Goal: Transaction & Acquisition: Purchase product/service

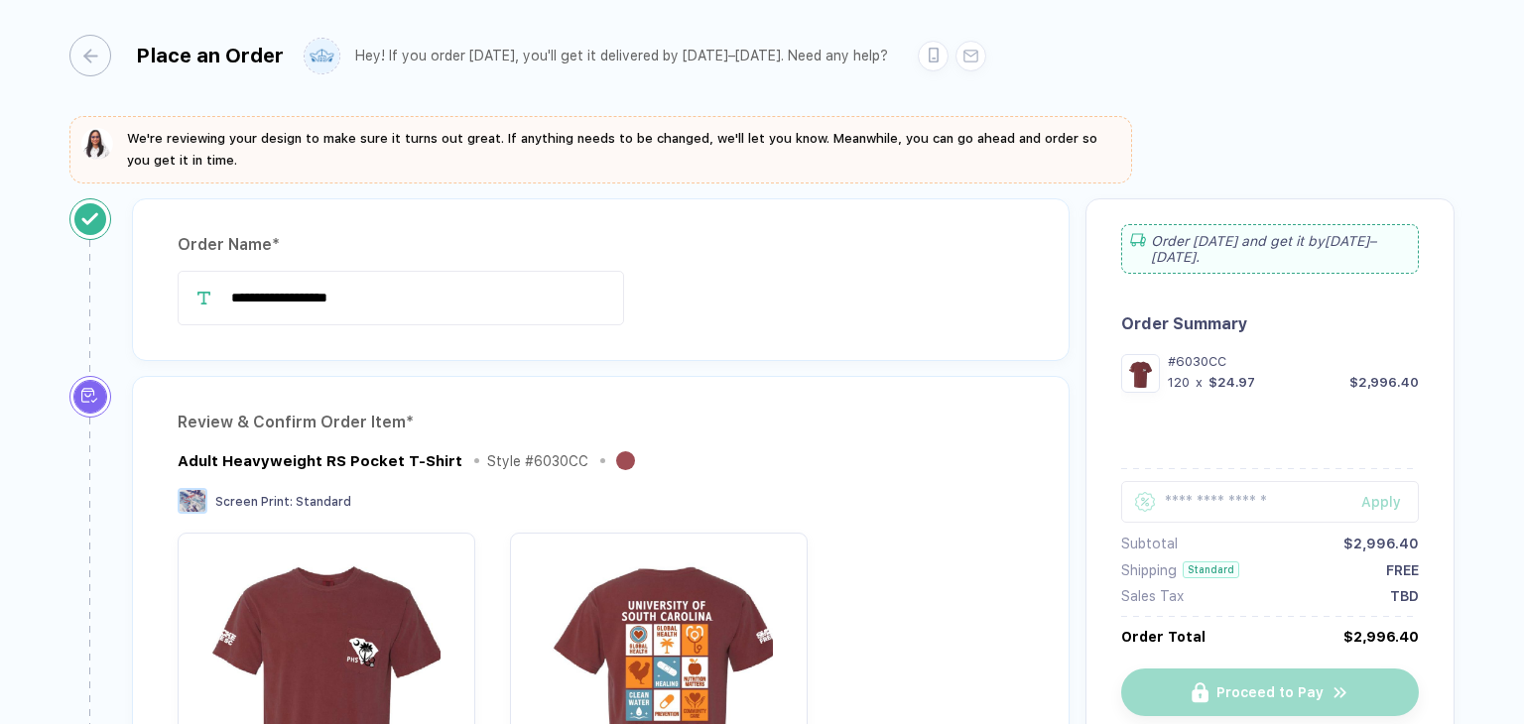
scroll to position [1208, 0]
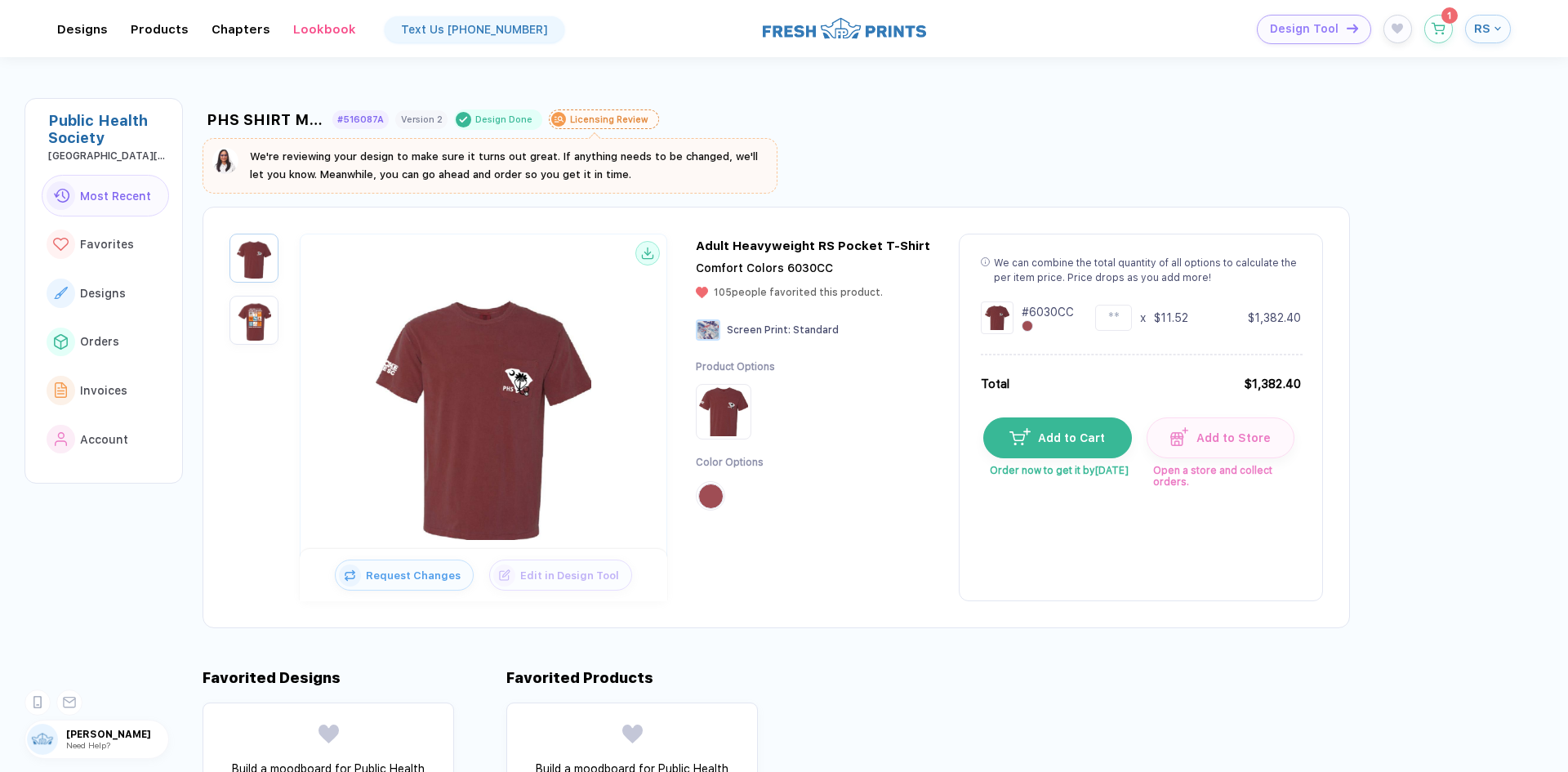
click at [1254, 25] on button "RS" at bounding box center [1488, 29] width 46 height 29
click at [1254, 293] on span "Account" at bounding box center [1461, 292] width 49 height 13
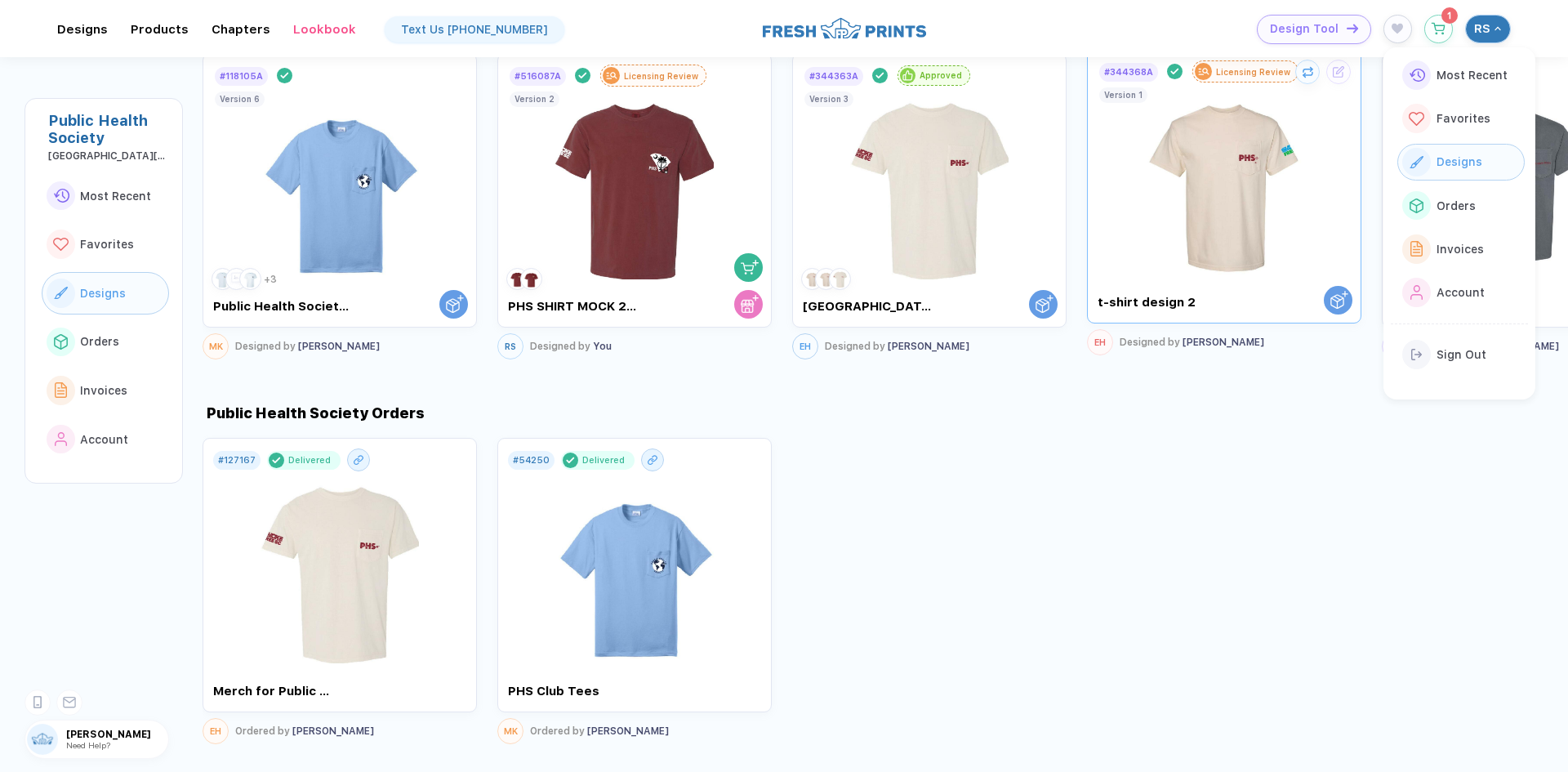
scroll to position [882, 0]
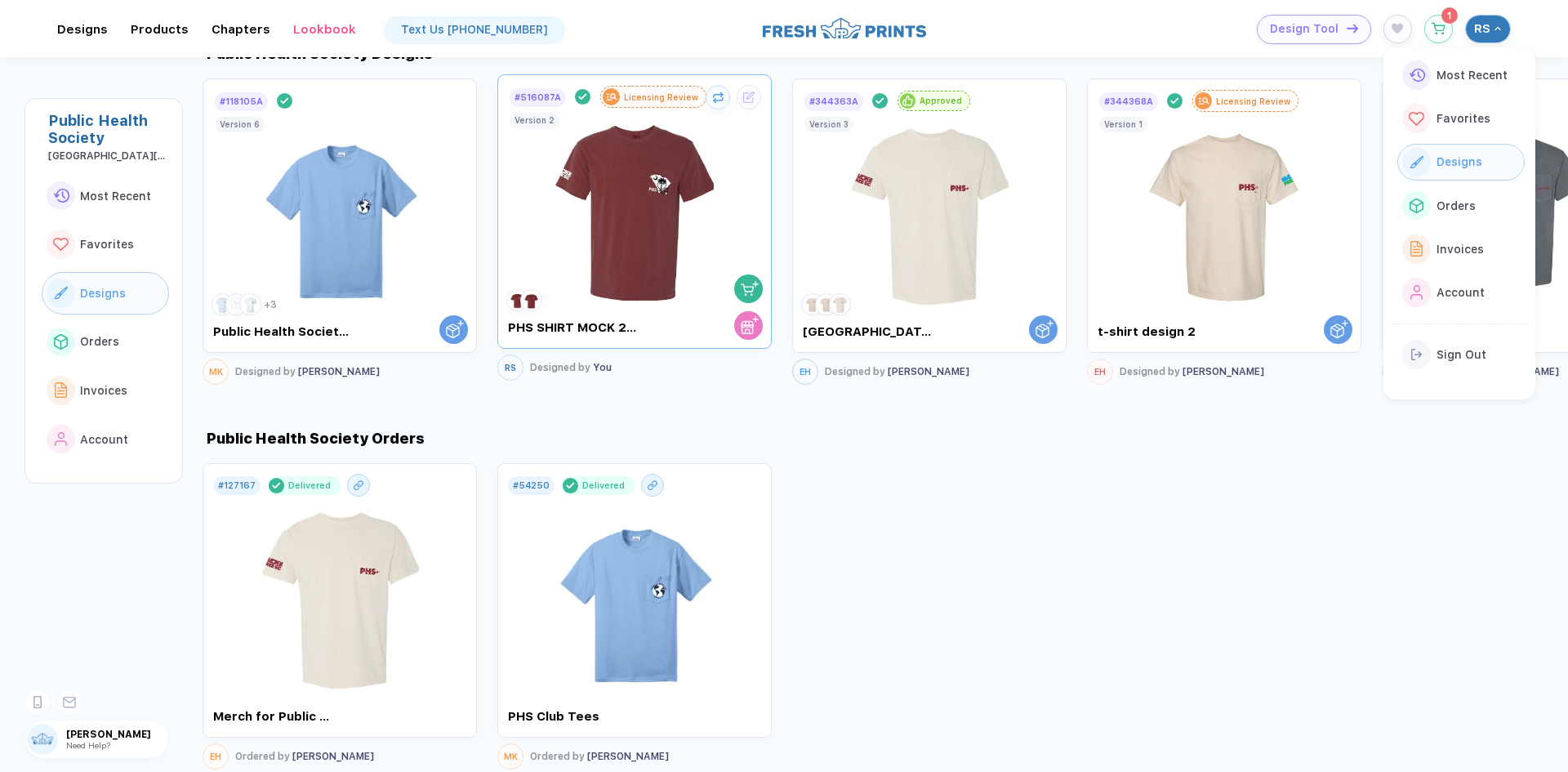
click at [599, 236] on img at bounding box center [635, 204] width 184 height 192
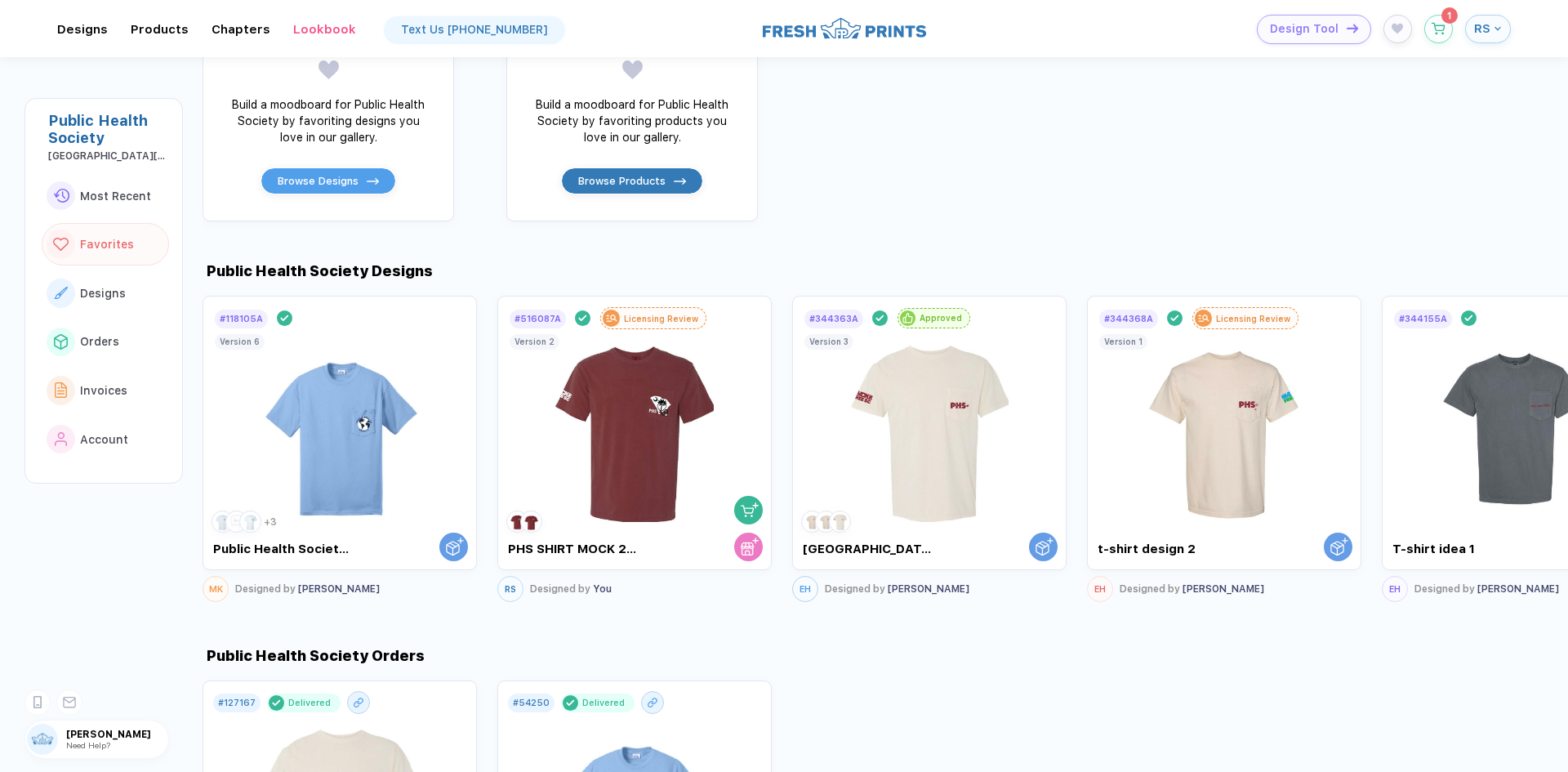
scroll to position [637, 0]
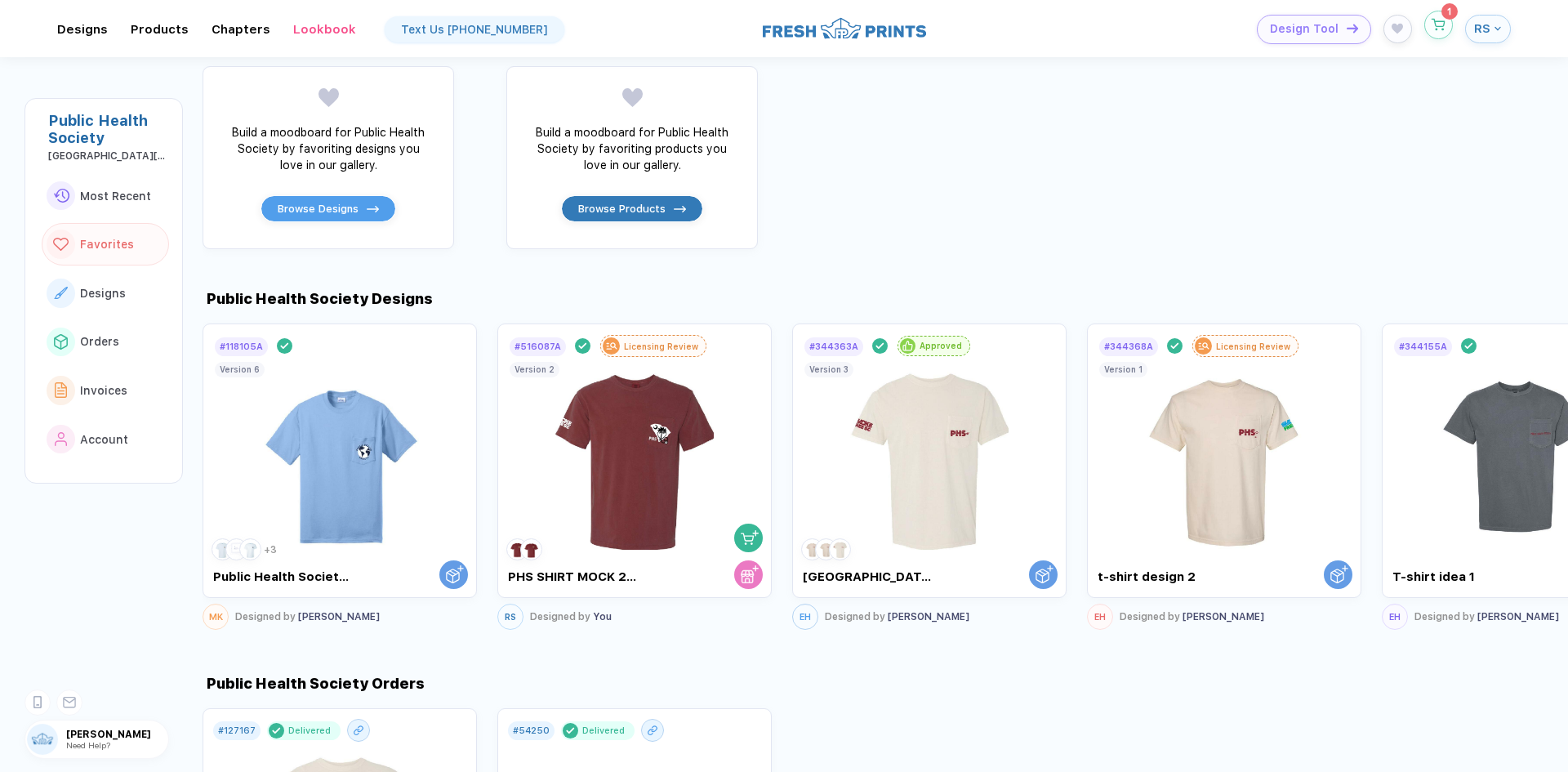
click at [1254, 29] on icon "button" at bounding box center [1439, 25] width 14 height 12
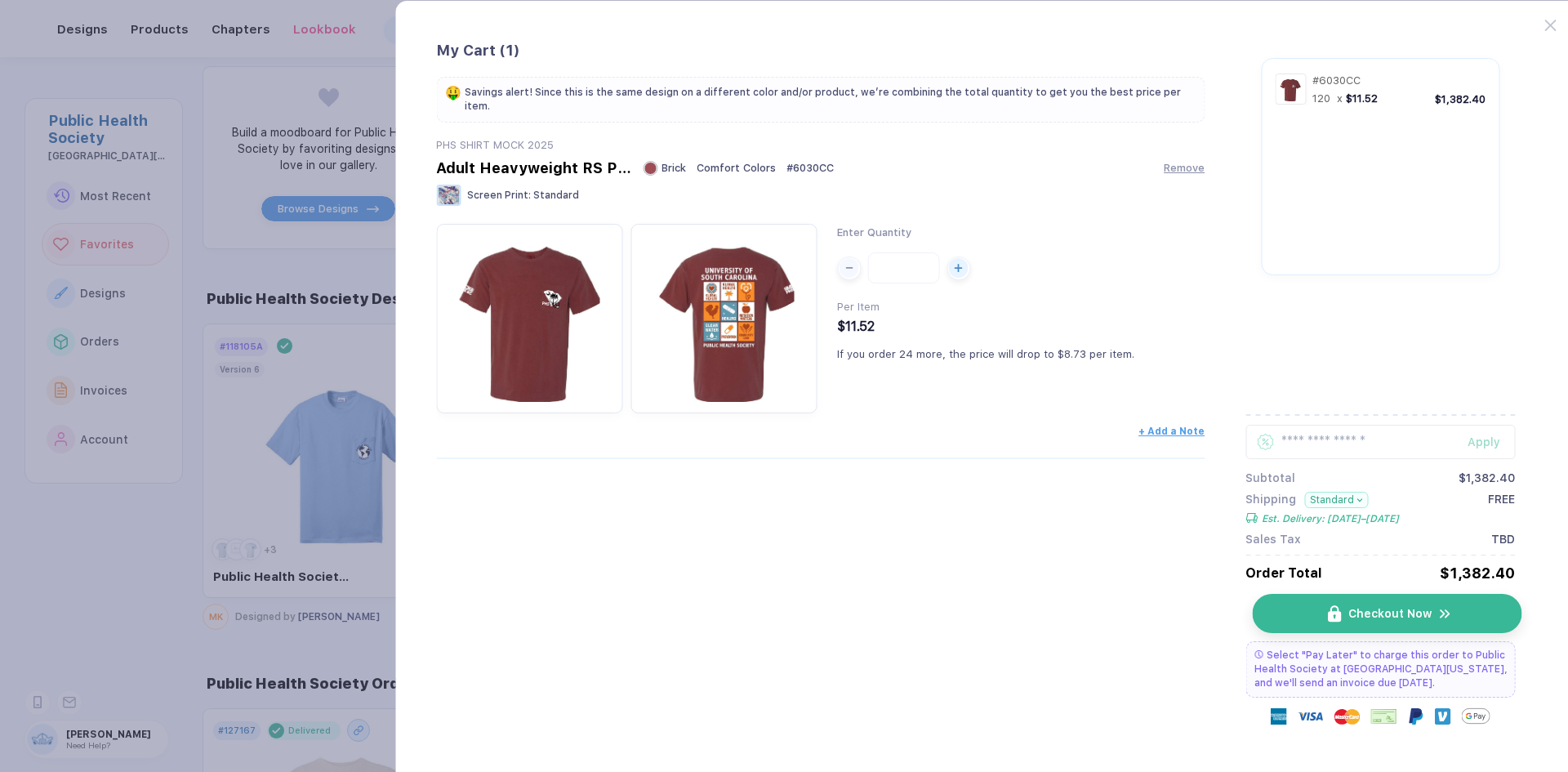
click at [1254, 596] on span "Checkout Now" at bounding box center [1390, 614] width 83 height 13
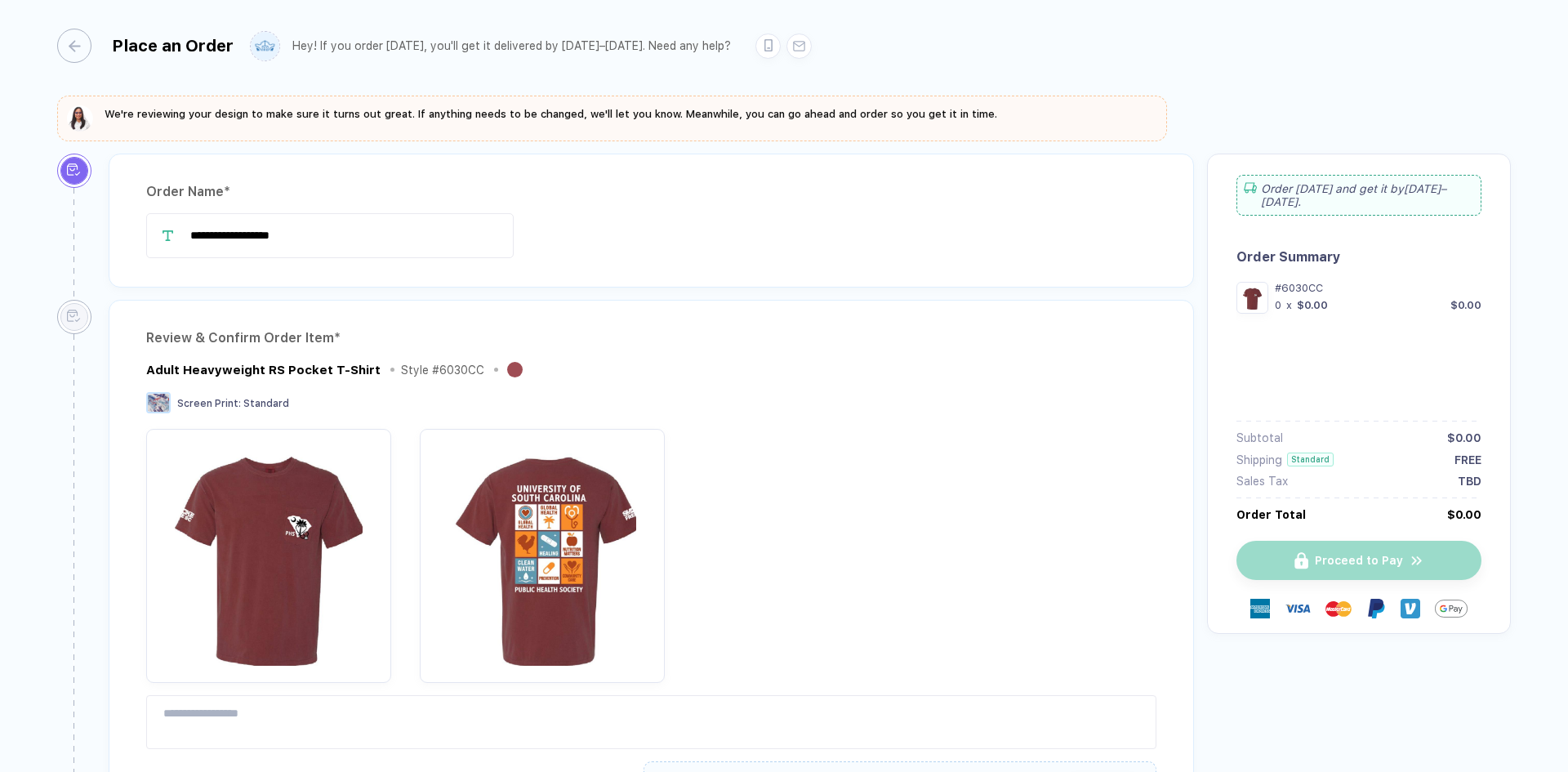
type input "**********"
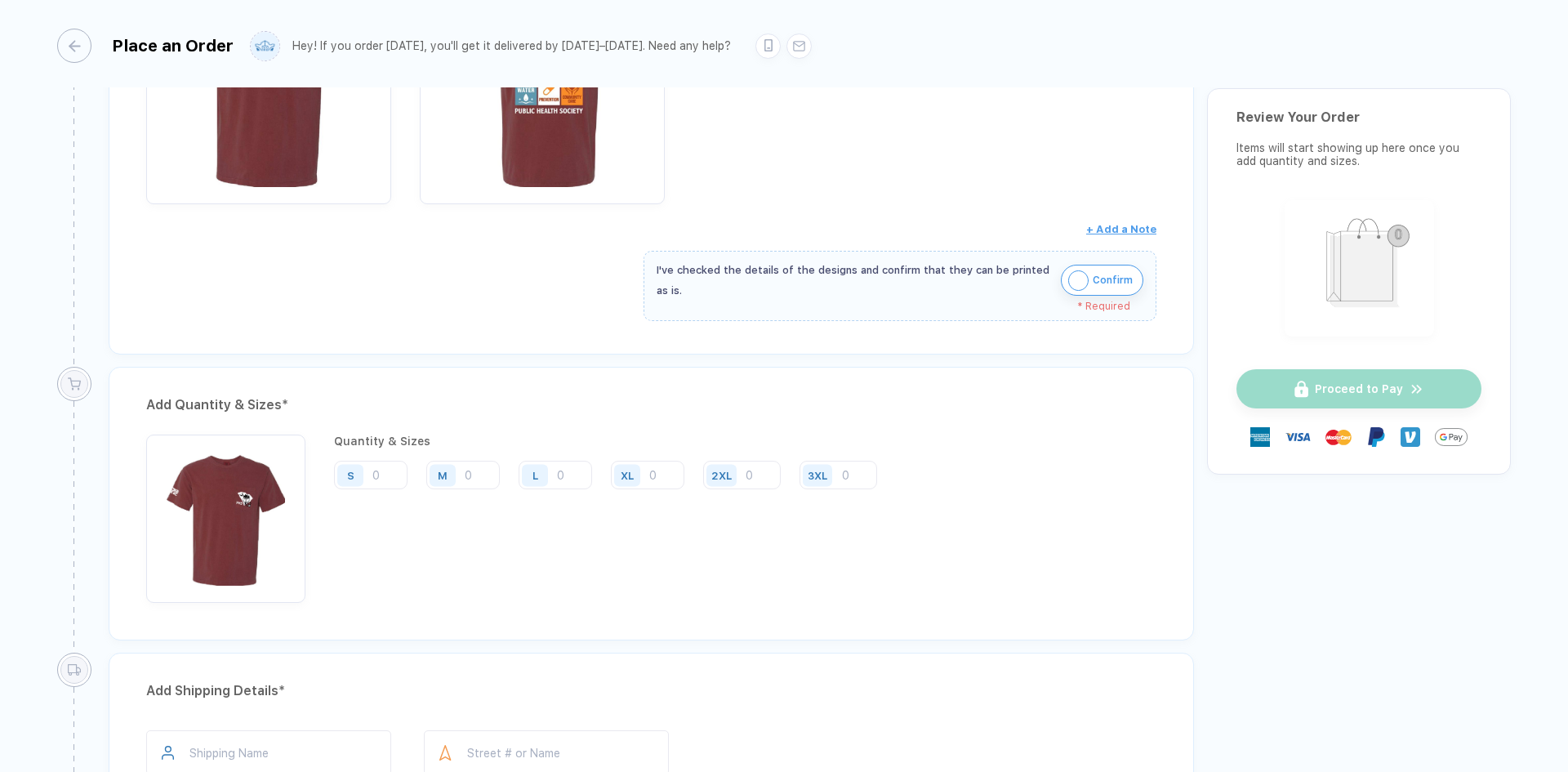
scroll to position [490, 0]
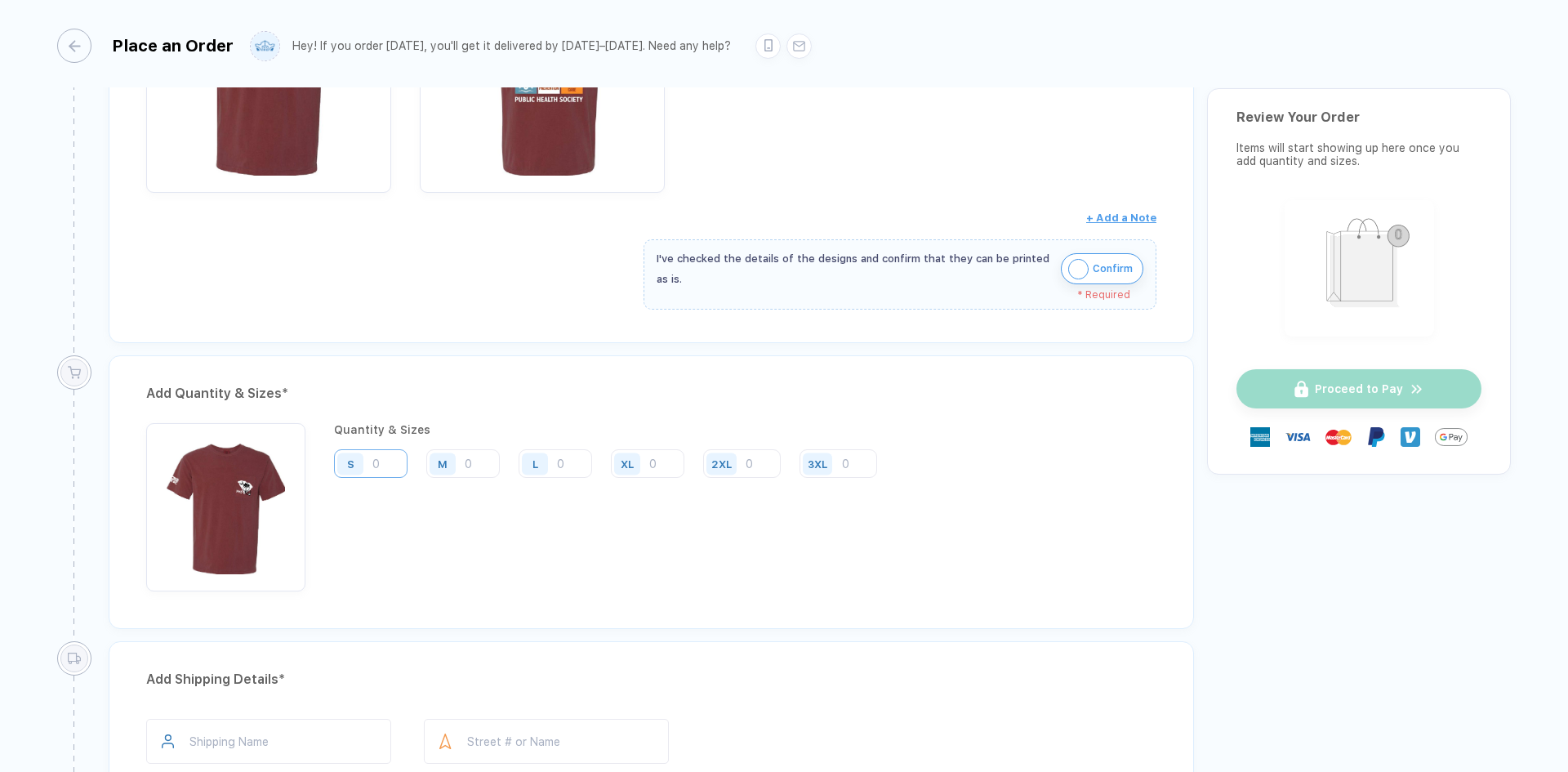
click at [397, 461] on input "number" at bounding box center [371, 464] width 73 height 29
type input "10"
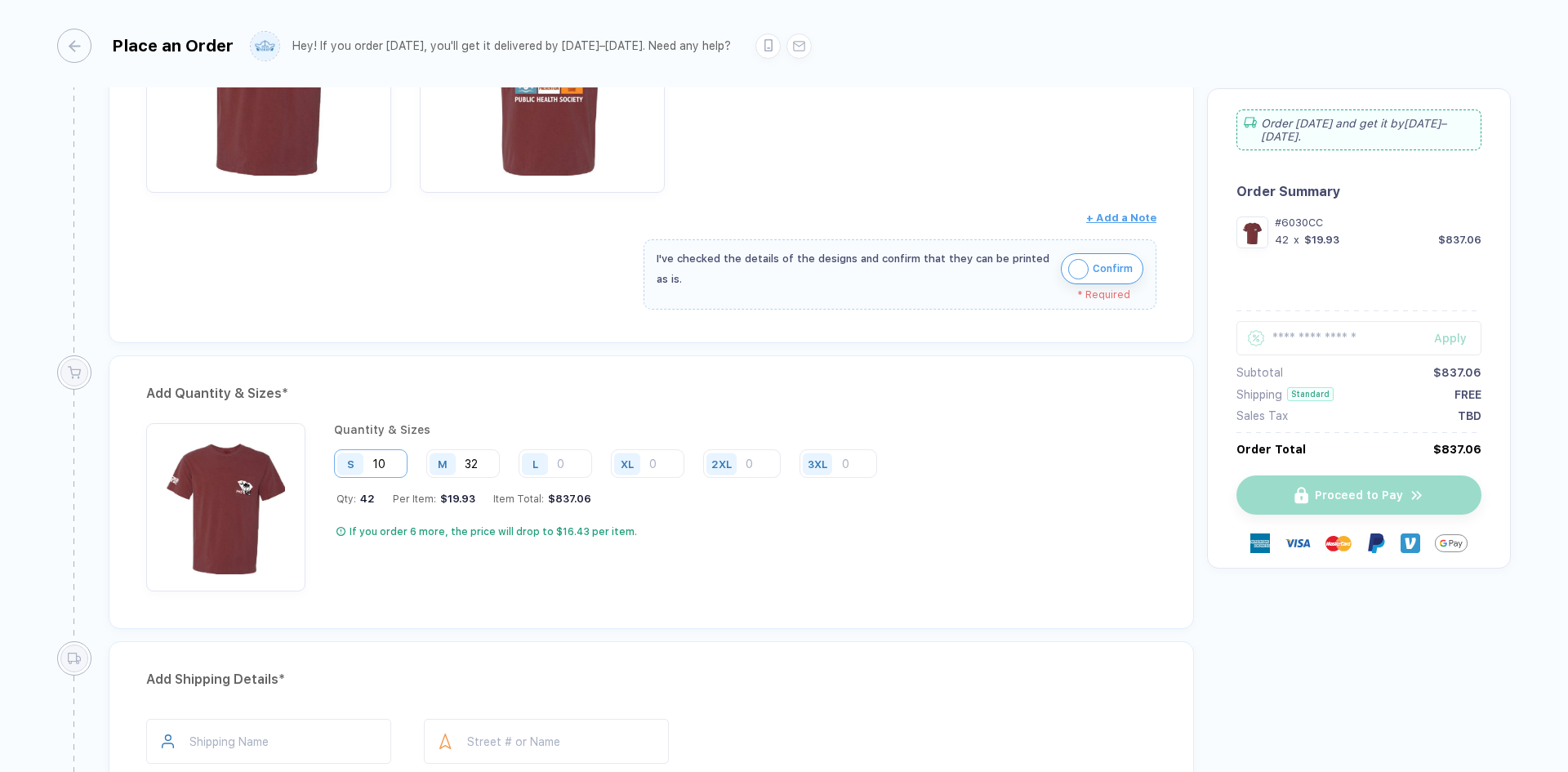
type input "3"
type input "5"
type input "60"
type input "5"
click at [562, 461] on input "number" at bounding box center [555, 464] width 73 height 29
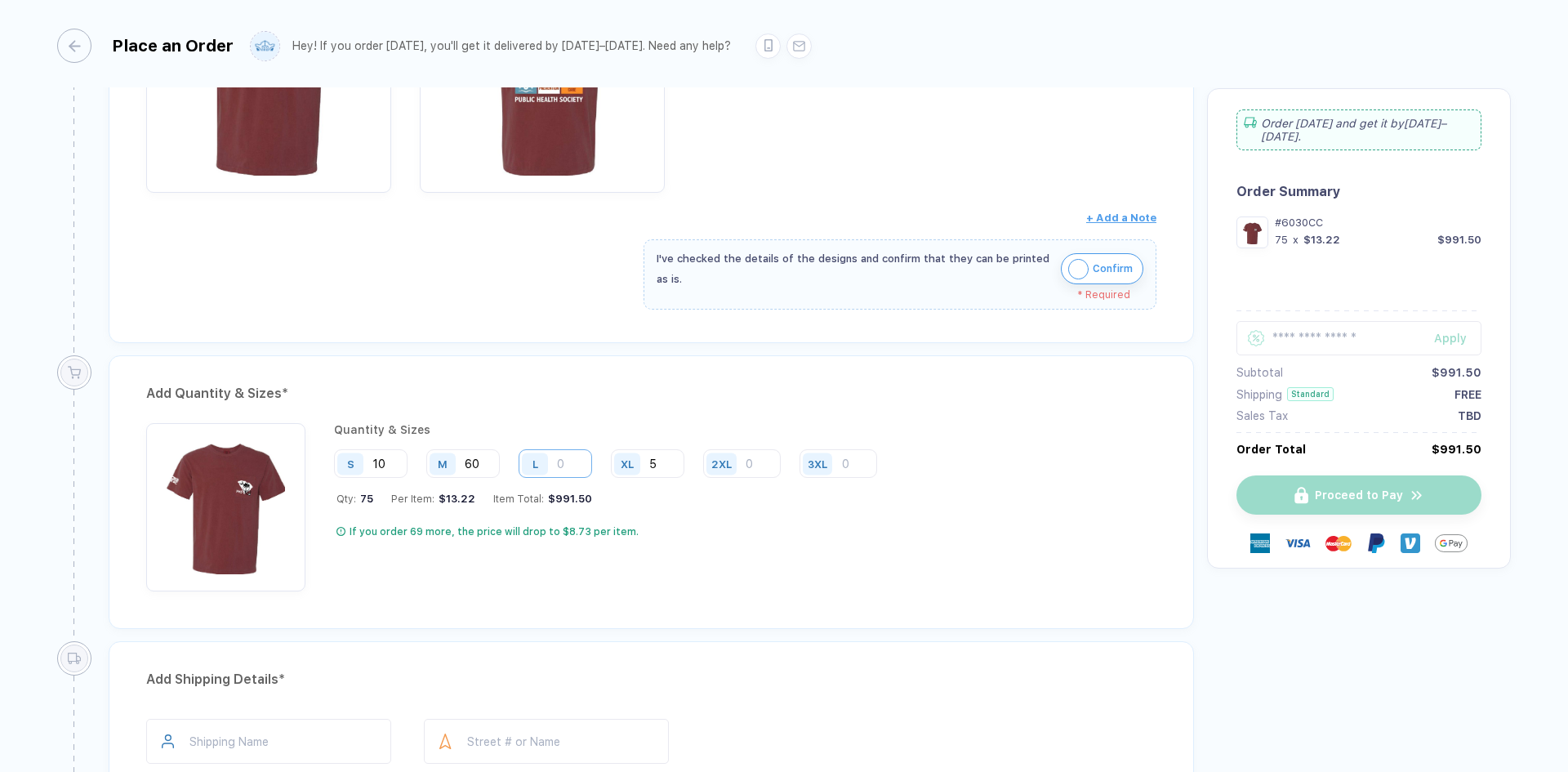
click at [572, 459] on input "number" at bounding box center [555, 464] width 73 height 29
click at [570, 457] on input "50" at bounding box center [555, 464] width 73 height 29
type input "5"
type input "45"
click at [888, 517] on div "Quantity & Sizes S 10 M 60 L 45 XL 5 2XL 3XL Qty: 120 Per Item: $11.52 Item Tot…" at bounding box center [612, 508] width 555 height 168
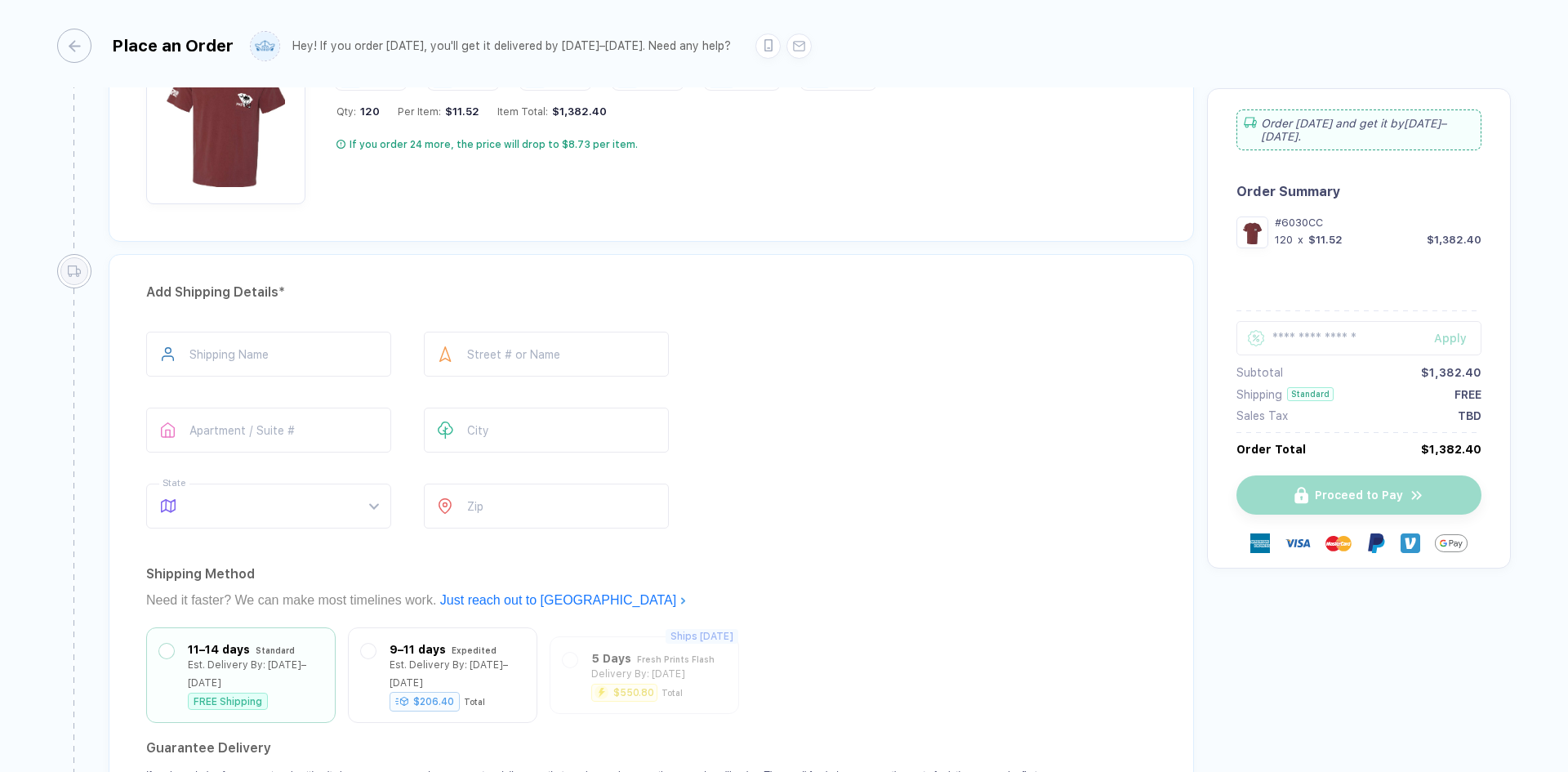
scroll to position [899, 0]
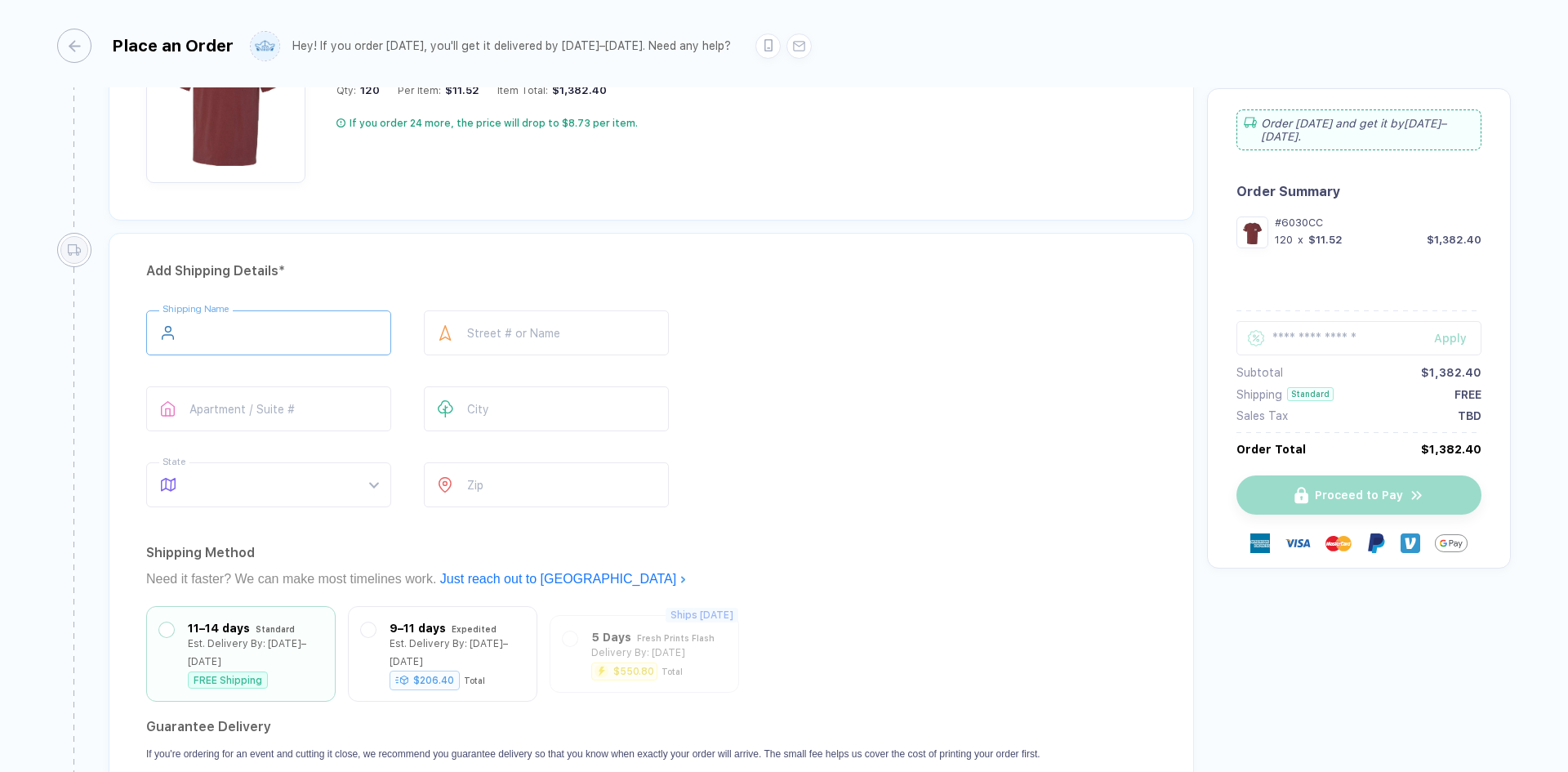
click at [271, 336] on input "text" at bounding box center [269, 333] width 245 height 45
type input "**********"
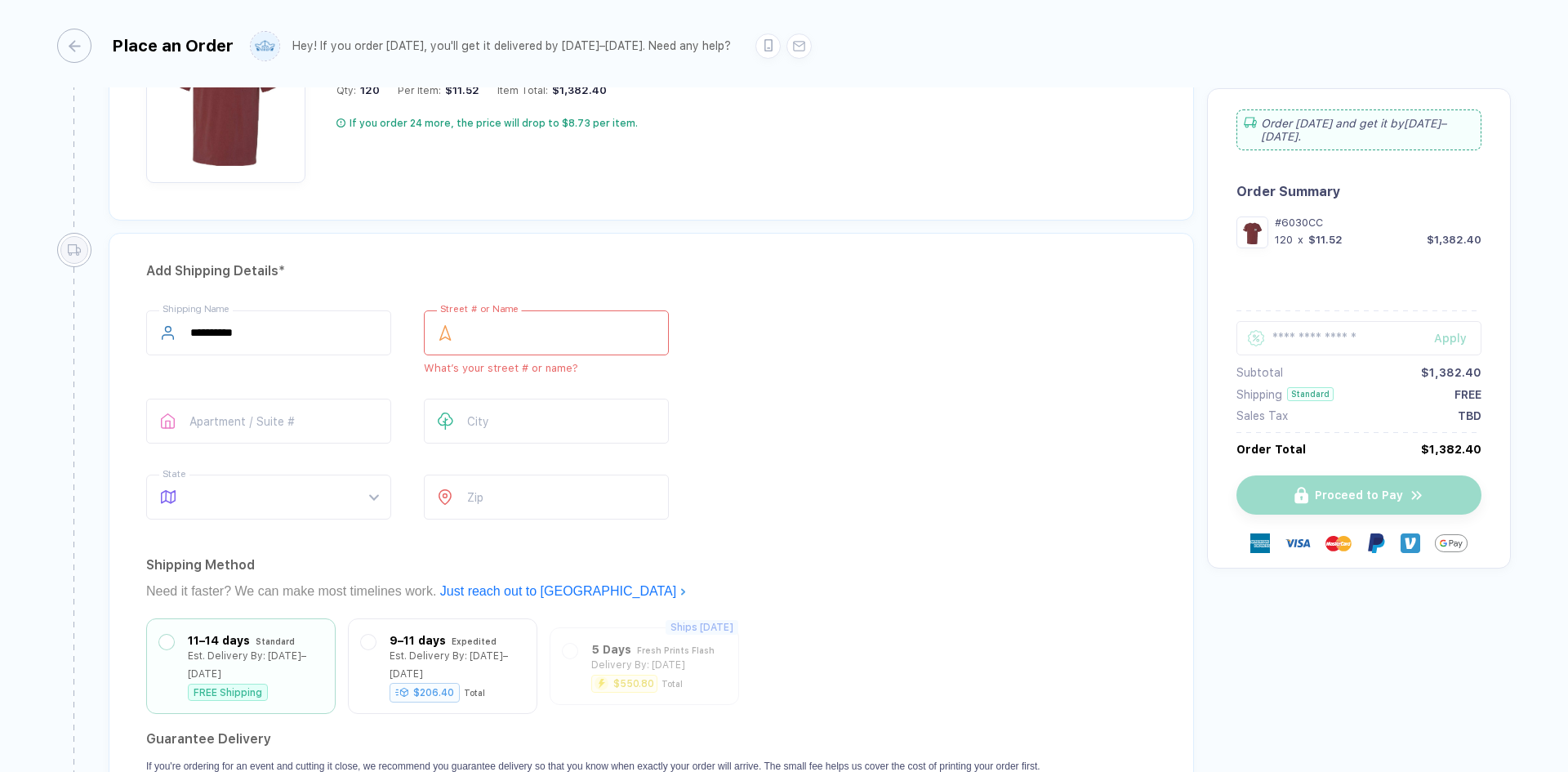
click at [554, 332] on input "text" at bounding box center [547, 333] width 245 height 45
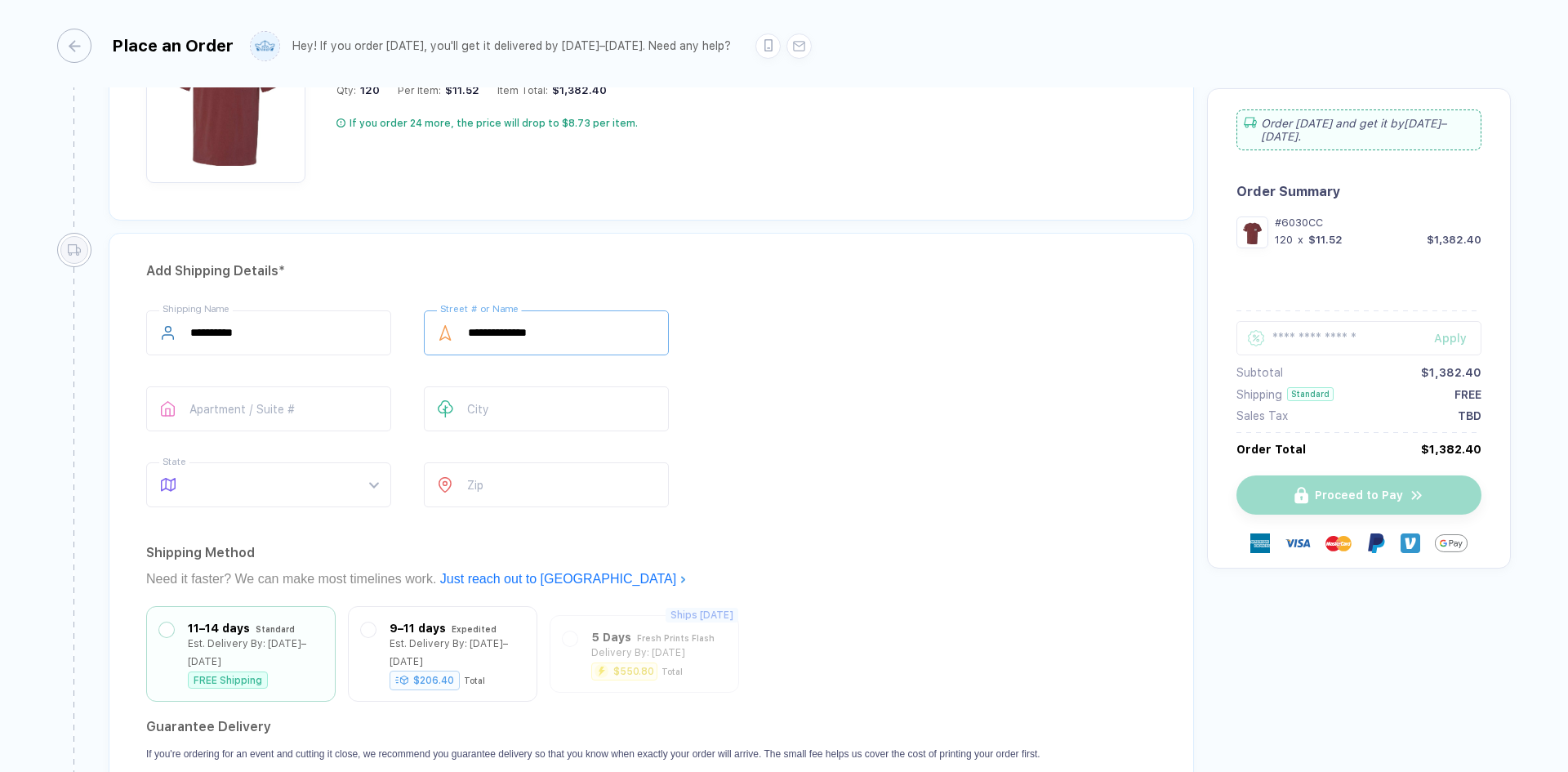
type input "**********"
type input "*****"
type input "********"
type input "**"
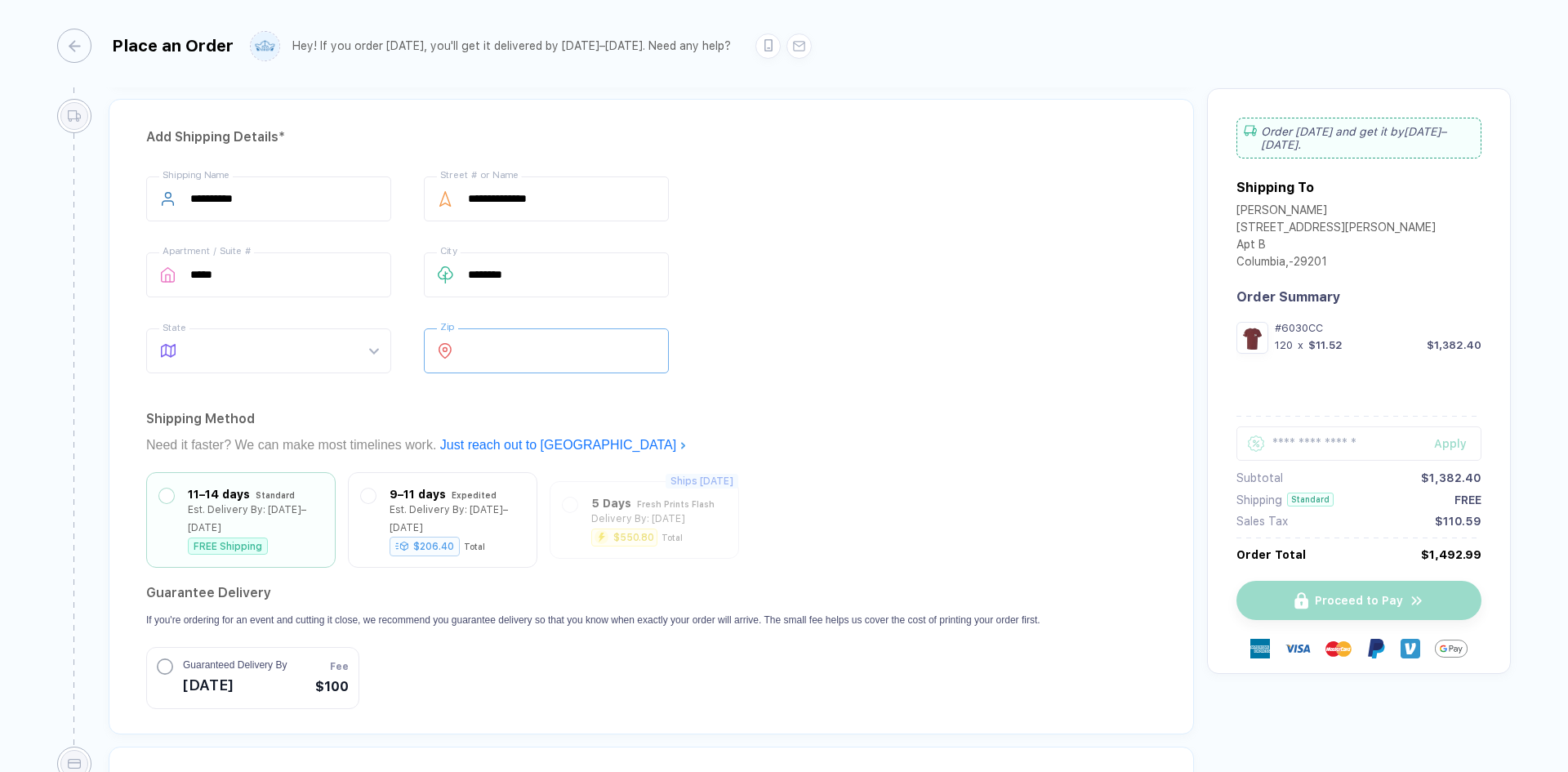
scroll to position [1062, 0]
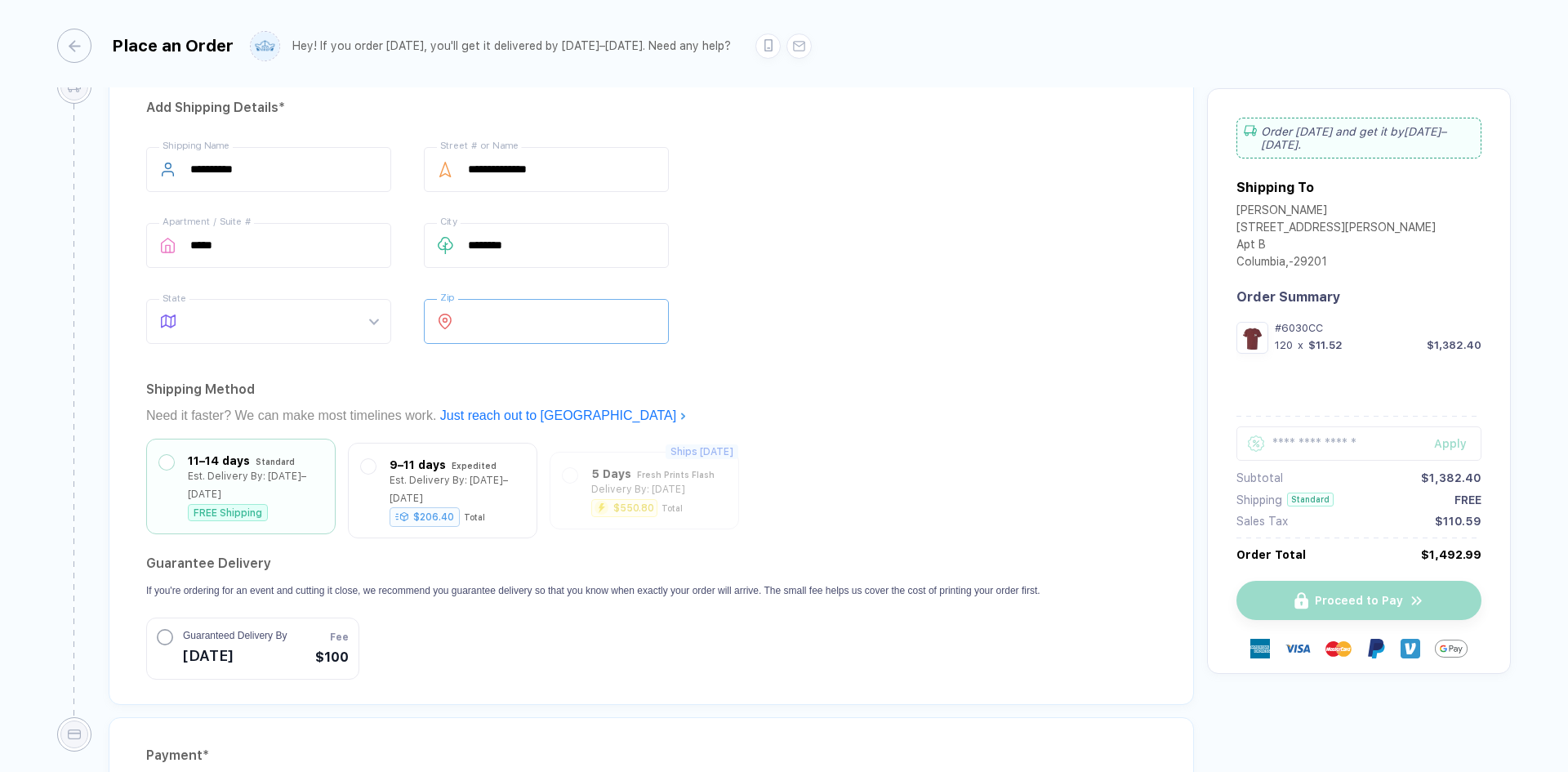
type input "*****"
click at [247, 504] on div "FREE Shipping" at bounding box center [227, 512] width 80 height 17
click at [169, 596] on circle "button" at bounding box center [165, 636] width 15 height 15
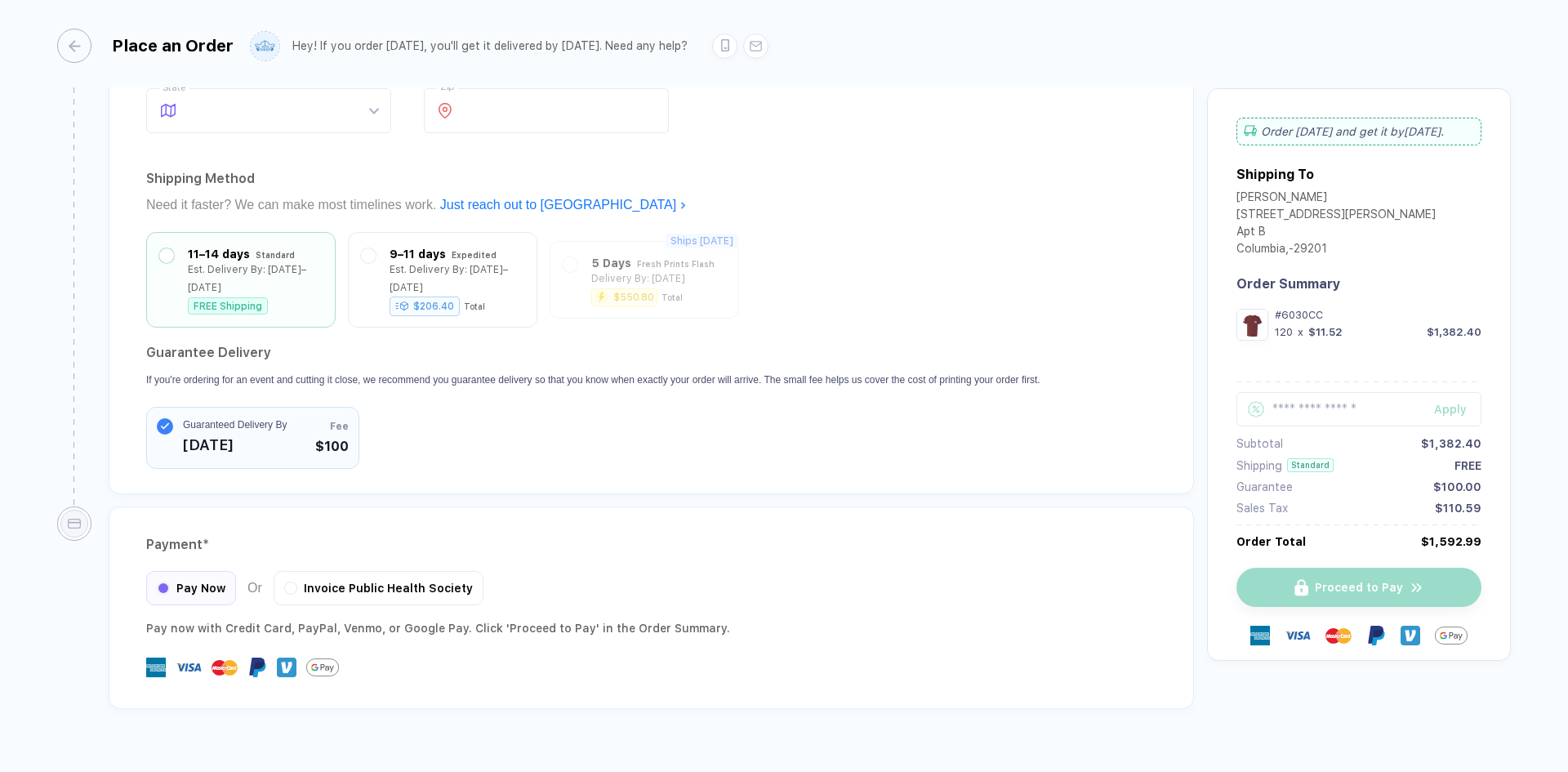
scroll to position [1290, 0]
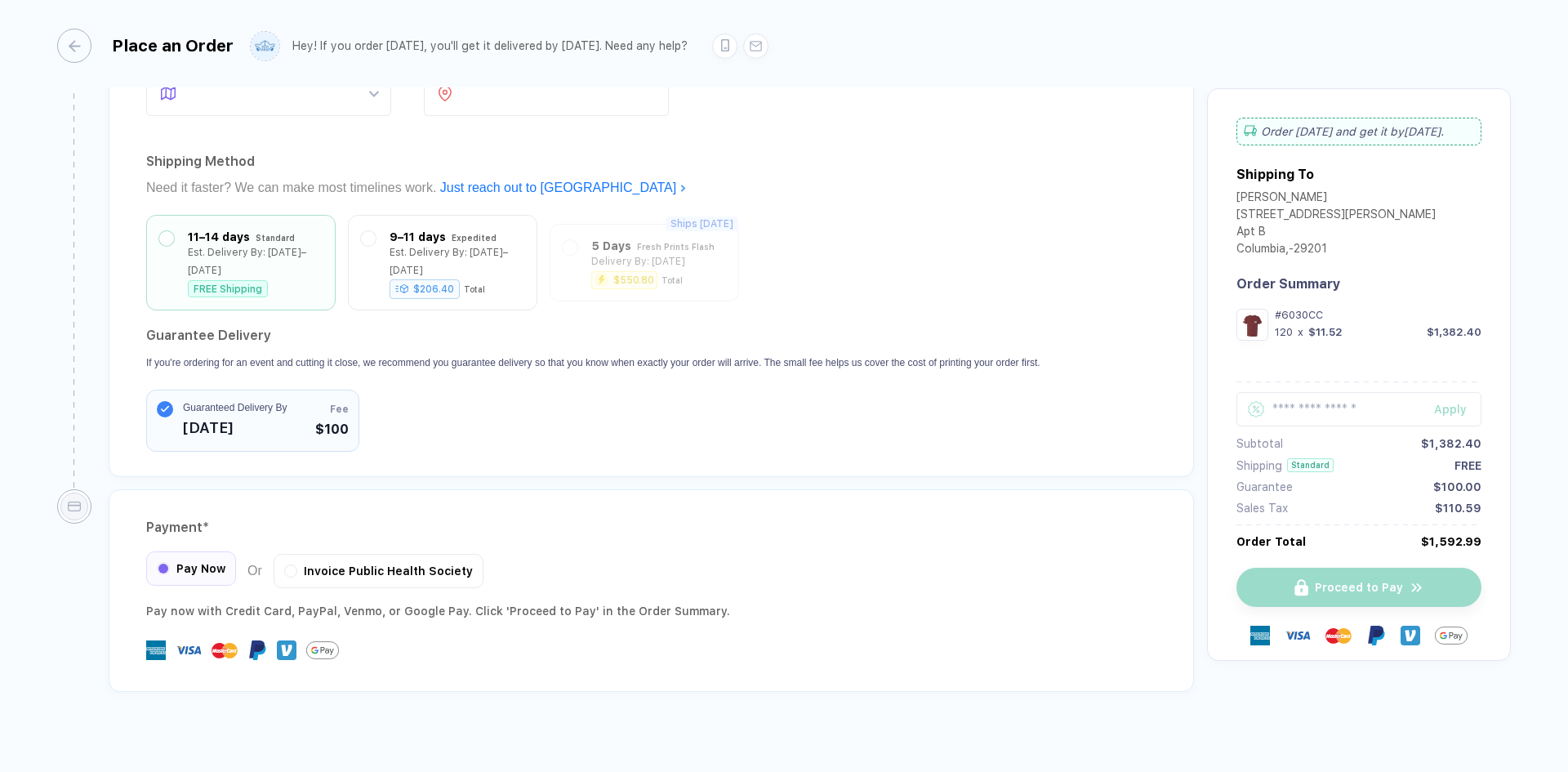
click at [198, 562] on span "Pay Now" at bounding box center [201, 568] width 49 height 13
click at [1254, 592] on div "Proceed to Pay" at bounding box center [1360, 587] width 245 height 40
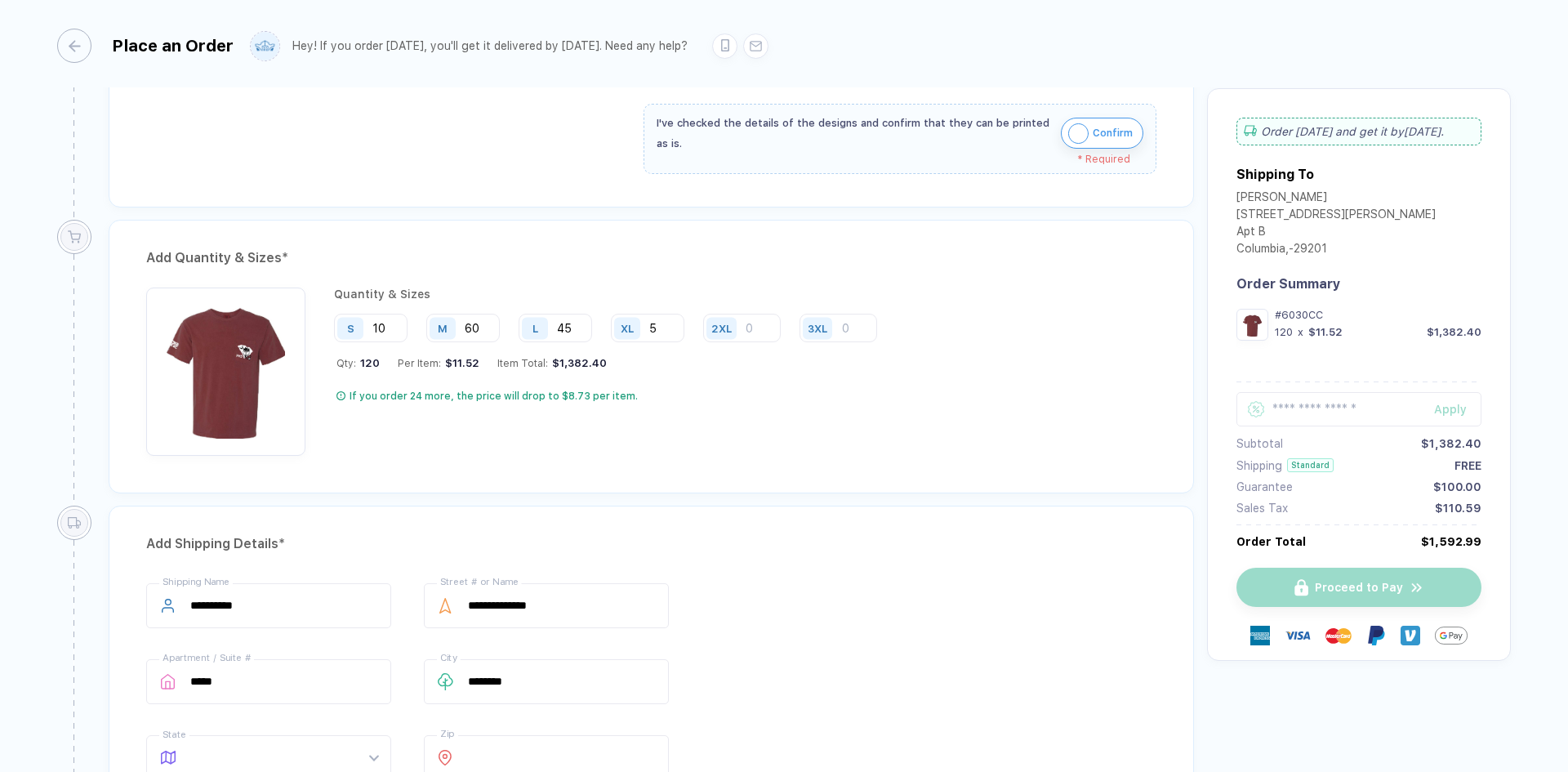
scroll to position [554, 0]
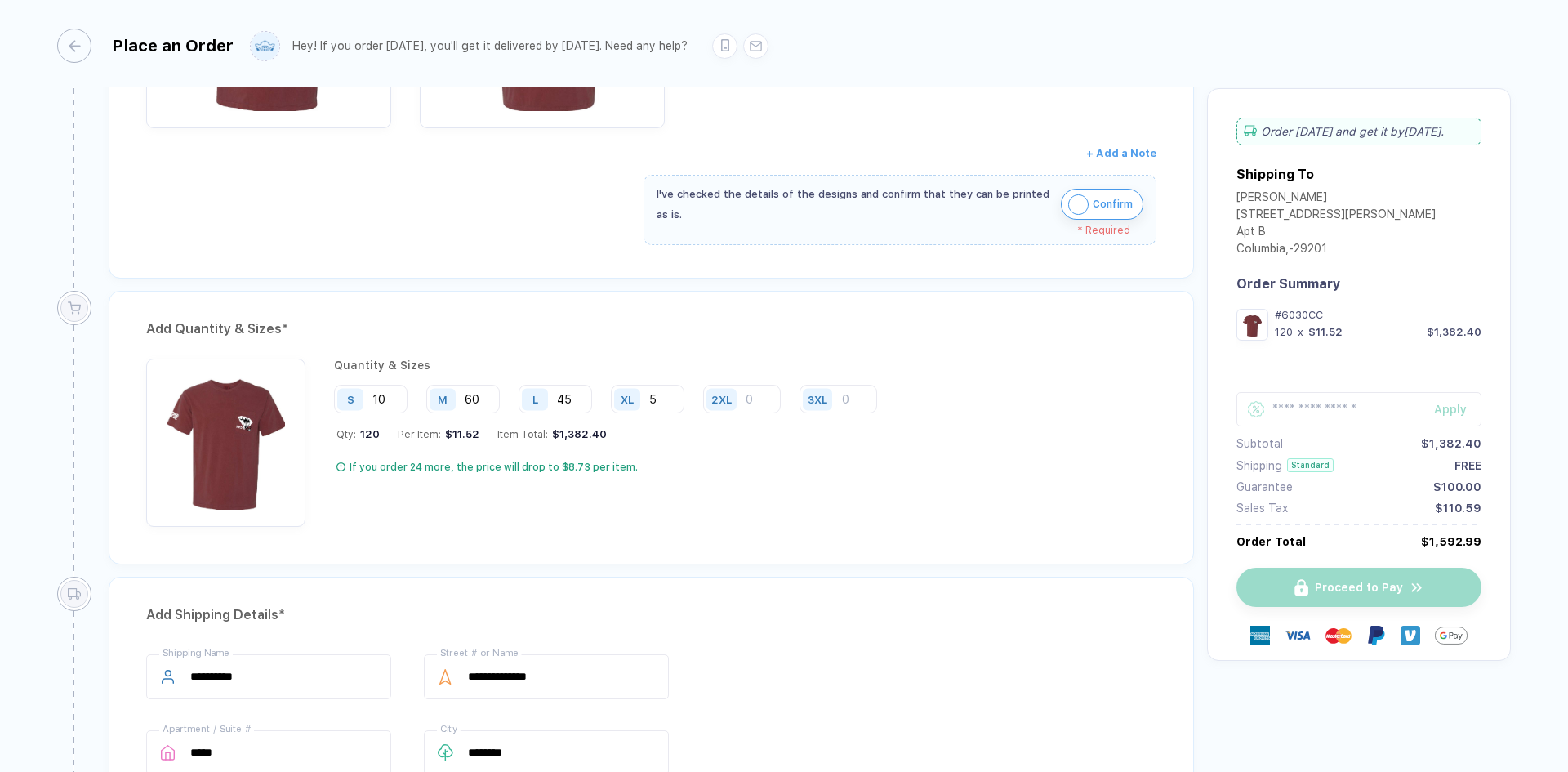
click at [1076, 206] on img "button" at bounding box center [1078, 204] width 21 height 21
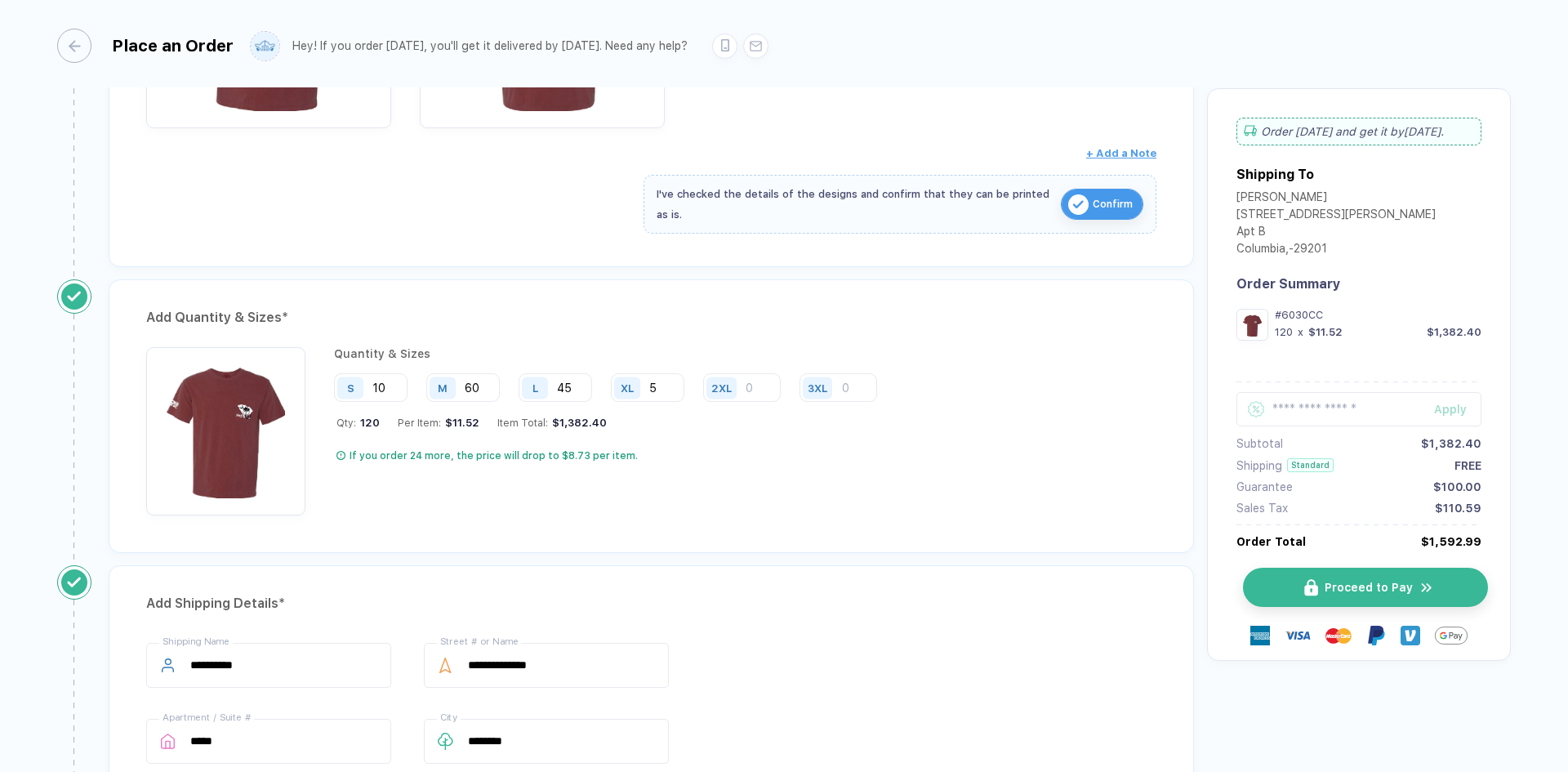
click at [1254, 585] on span "Proceed to Pay" at bounding box center [1369, 587] width 88 height 13
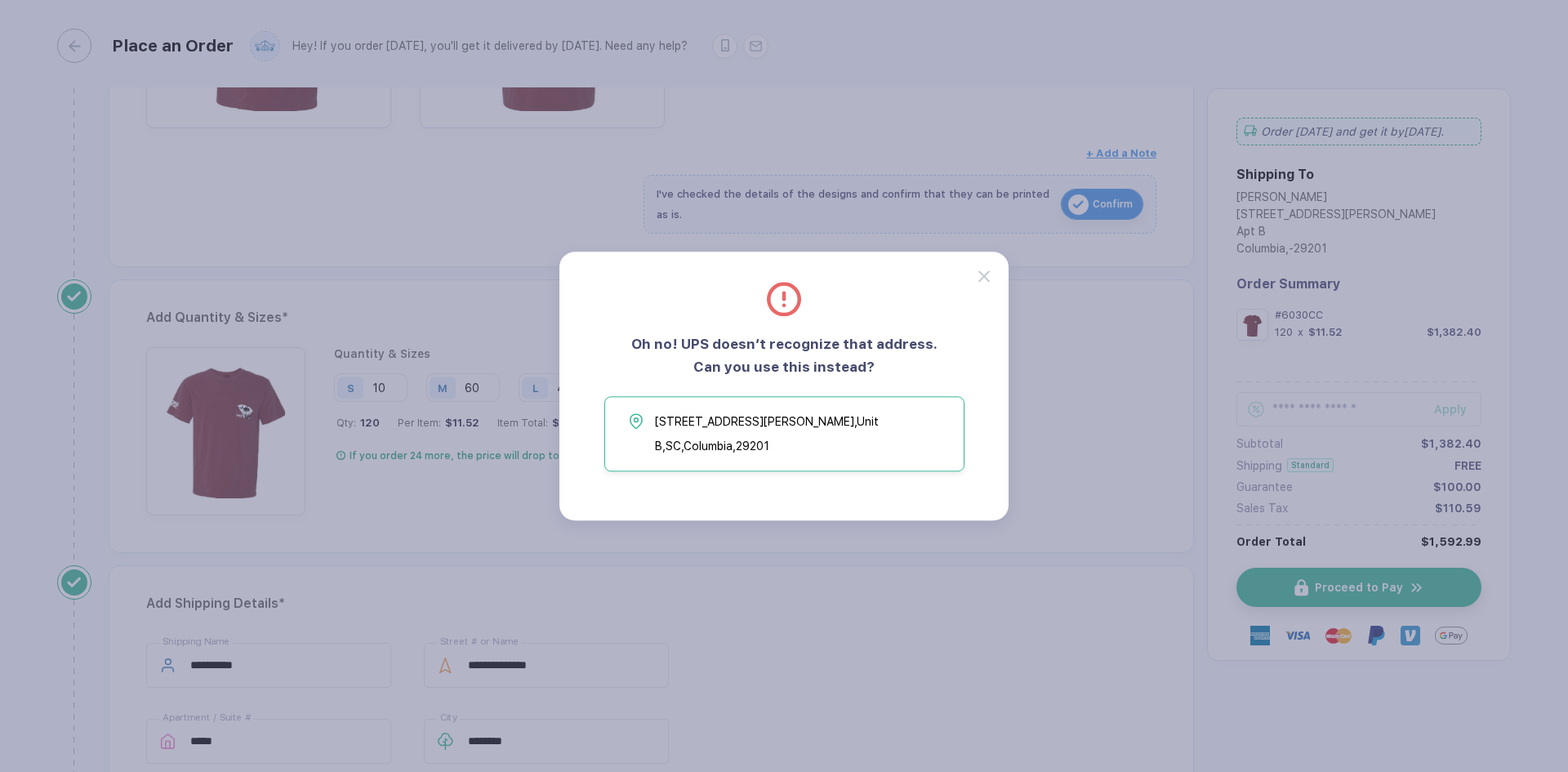
click at [802, 442] on span "368 Taylor St , Unit B, SC , Columbia , 29201" at bounding box center [805, 434] width 301 height 49
type input "**********"
type input "******"
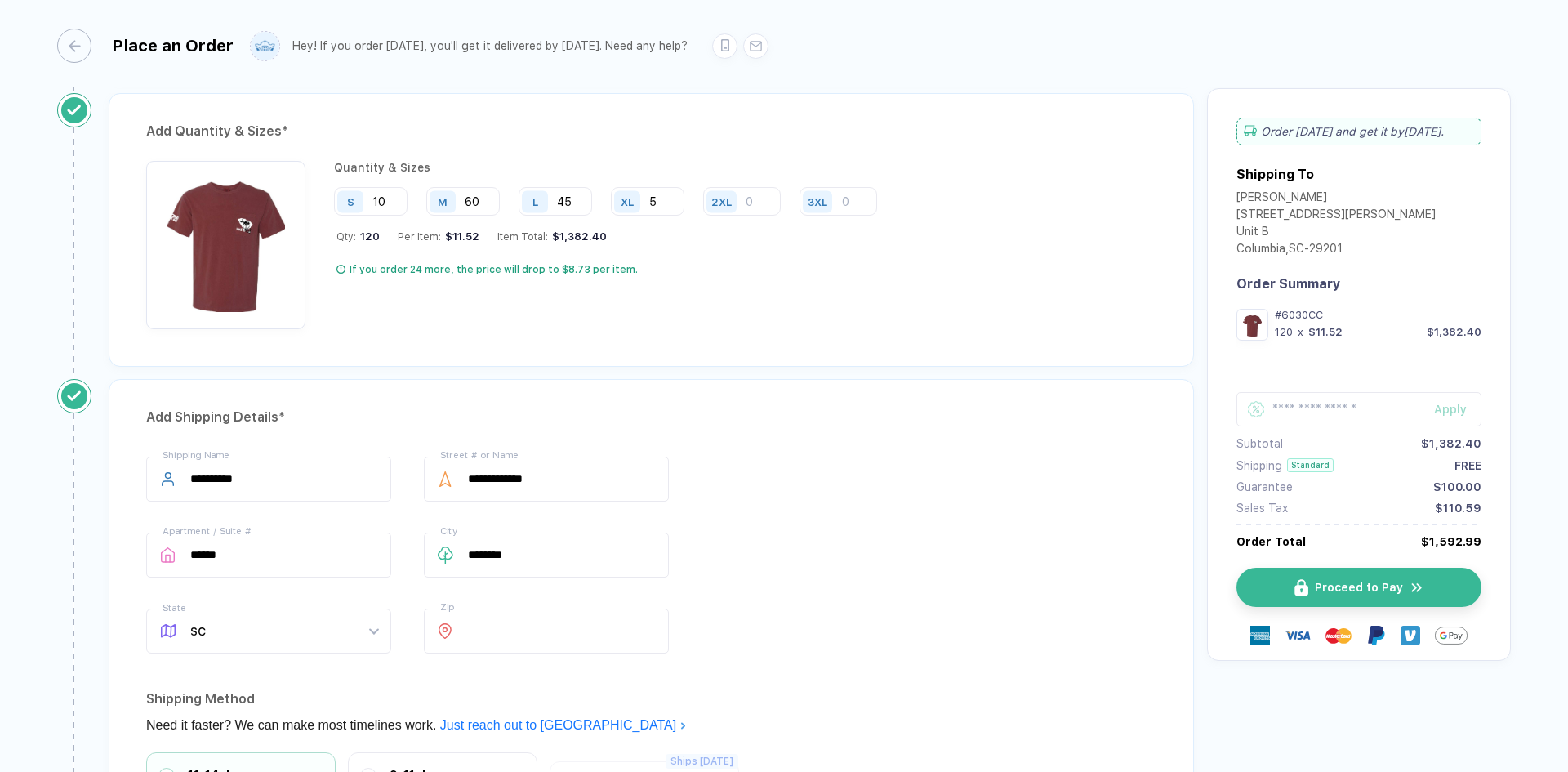
scroll to position [800, 0]
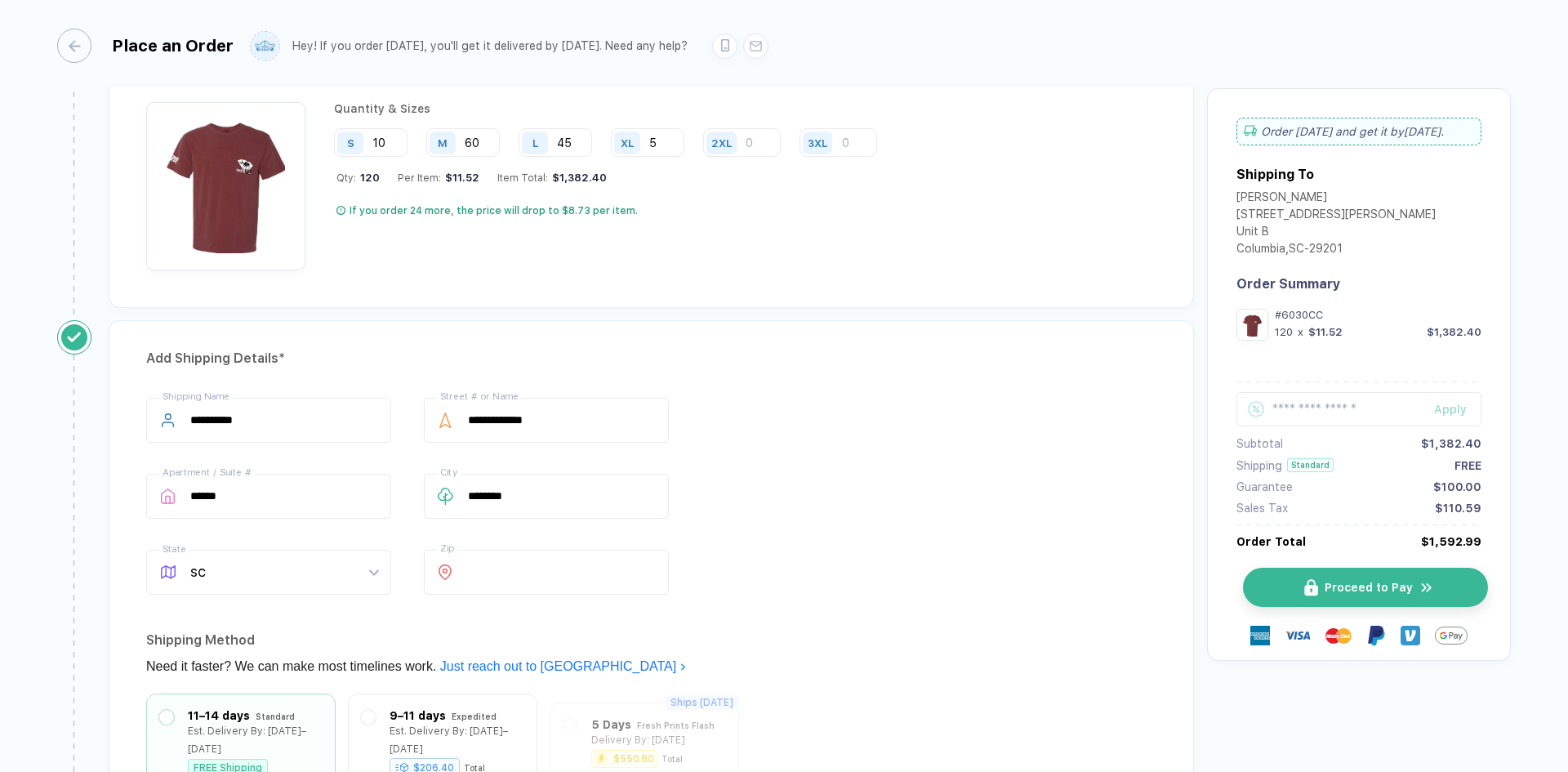
click at [1254, 586] on span "Proceed to Pay" at bounding box center [1369, 587] width 88 height 13
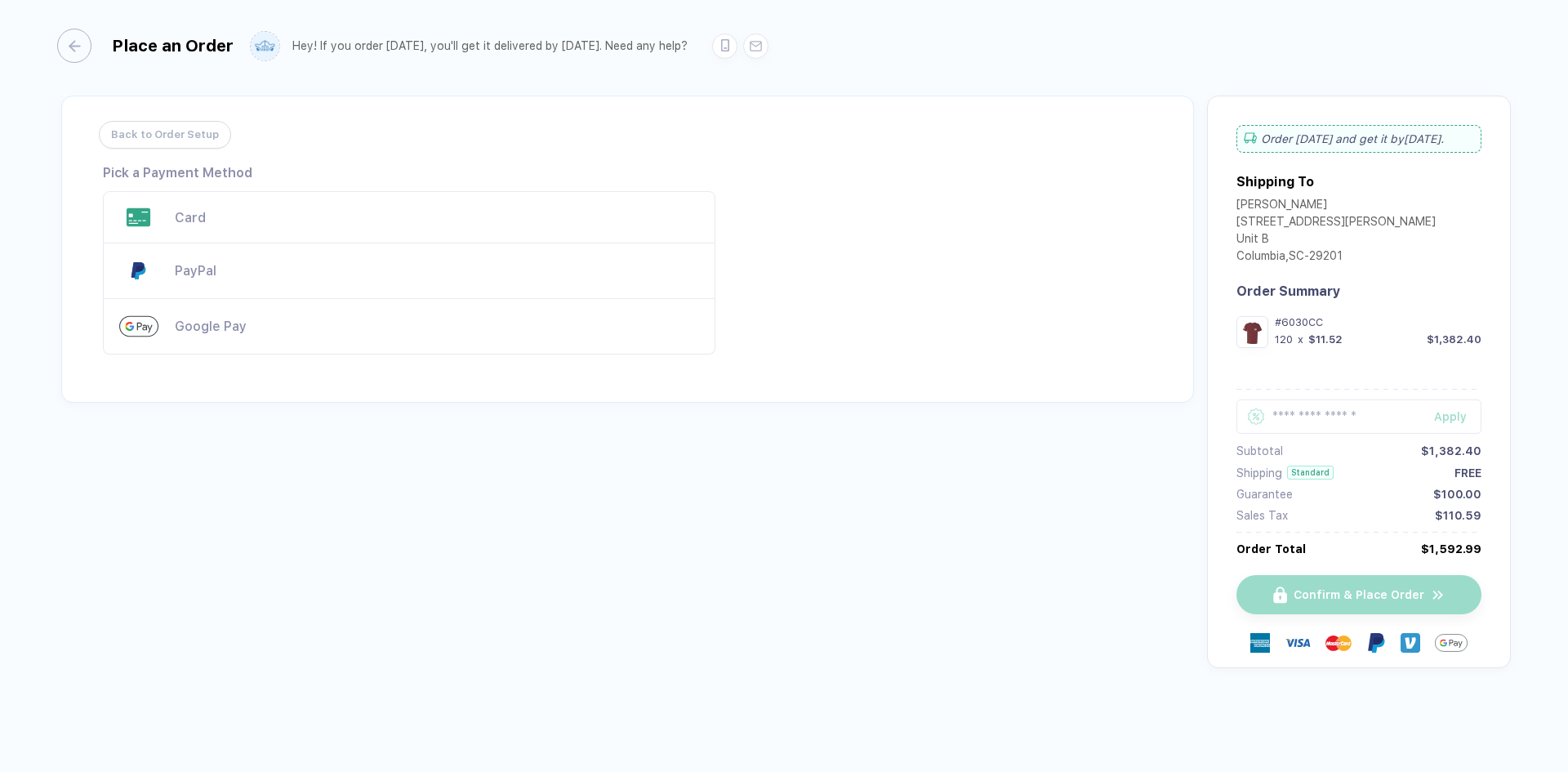
click at [208, 220] on div "Card" at bounding box center [436, 218] width 525 height 16
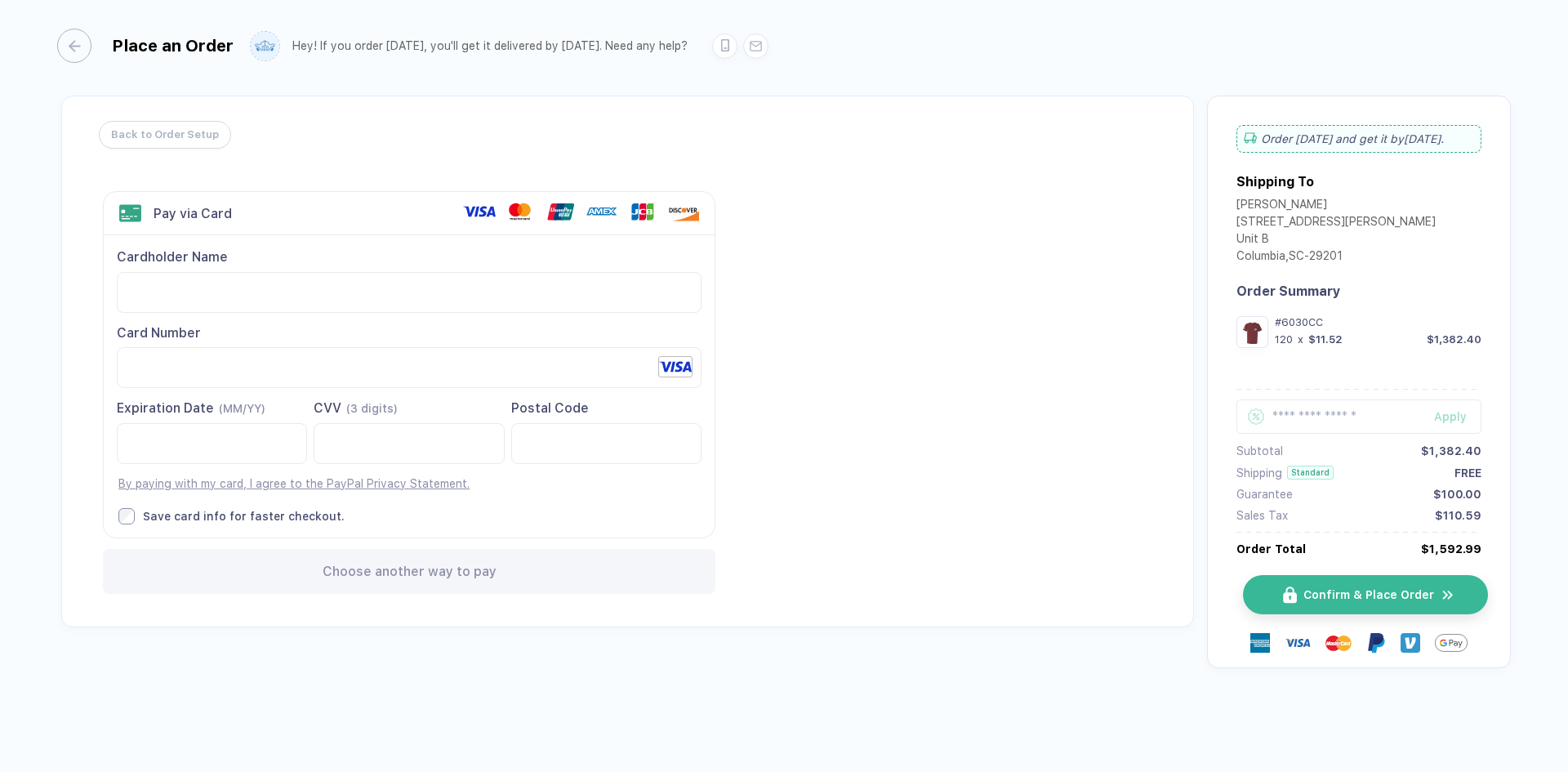
click at [1254, 589] on span "Confirm & Place Order" at bounding box center [1369, 595] width 131 height 13
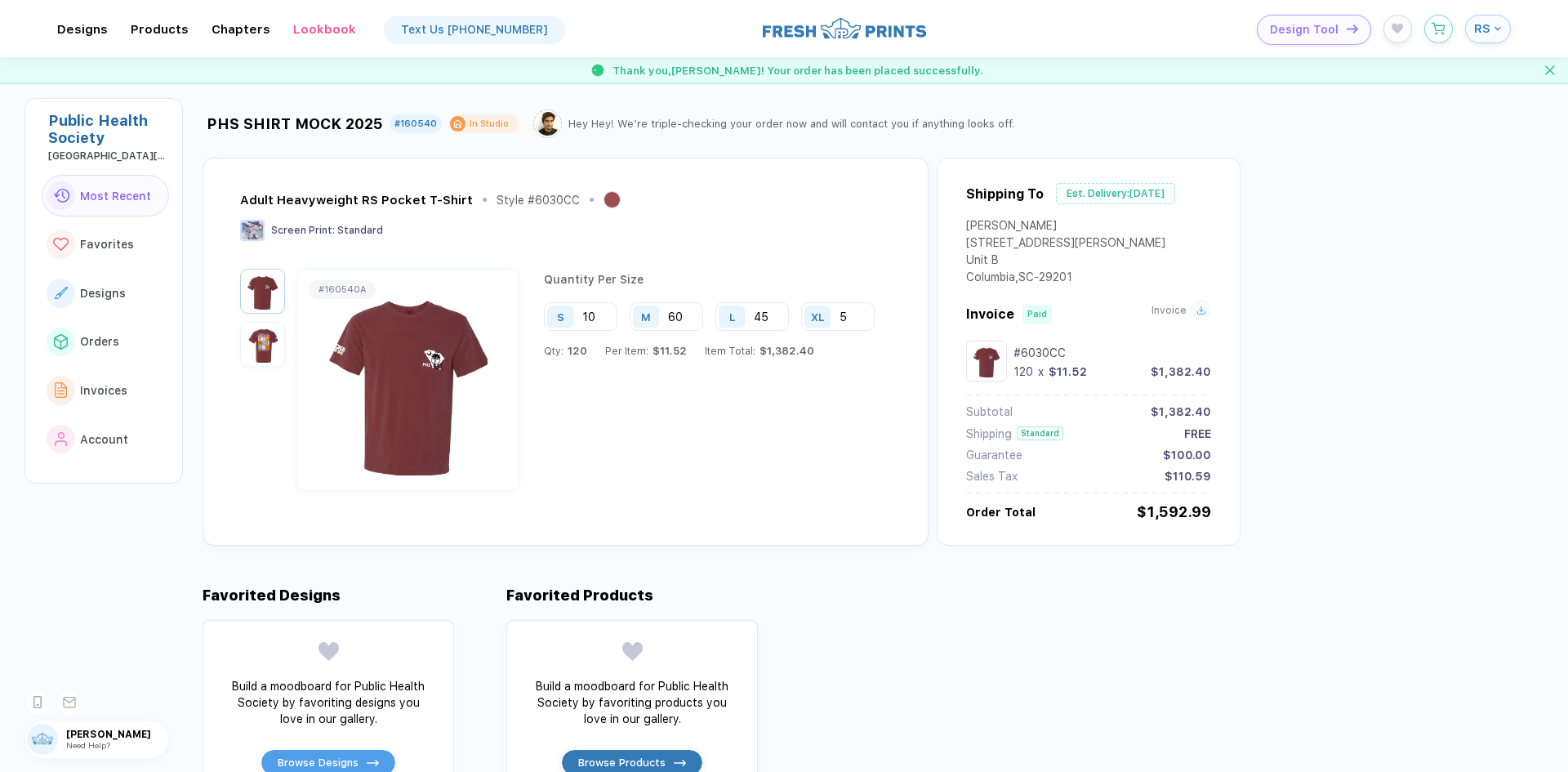
click at [1186, 312] on span "Invoice" at bounding box center [1169, 311] width 35 height 12
click at [1206, 313] on icon at bounding box center [1202, 311] width 10 height 10
